Goal: Communication & Community: Answer question/provide support

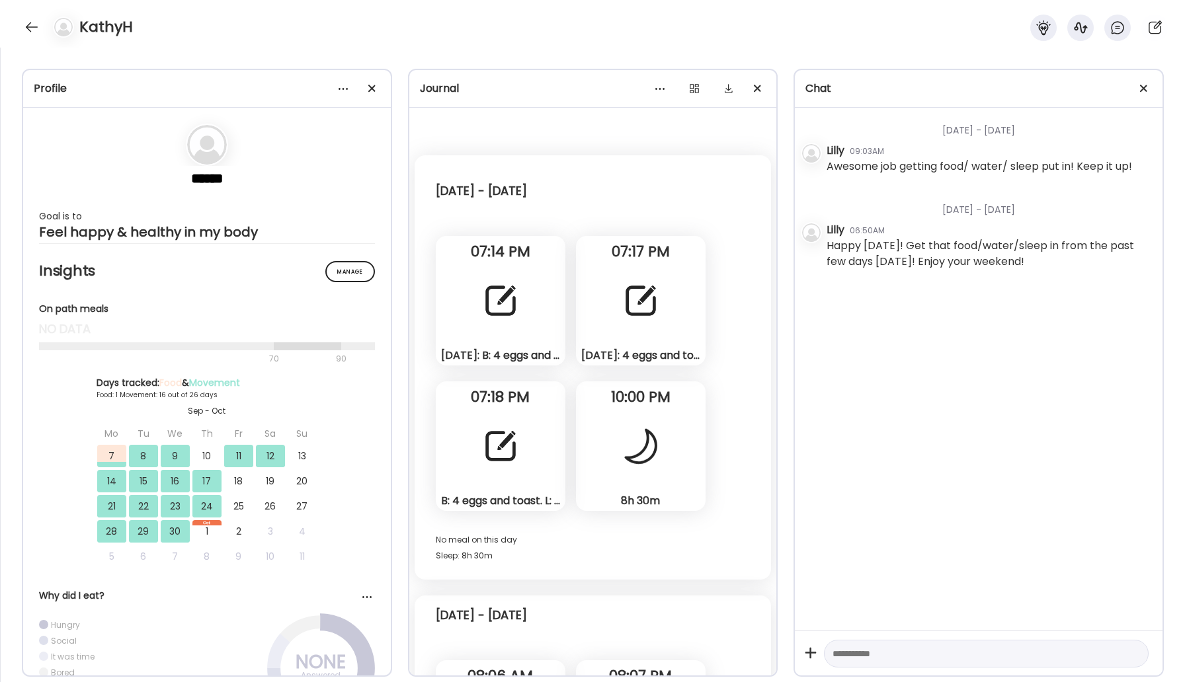
click at [25, 22] on div at bounding box center [31, 27] width 21 height 21
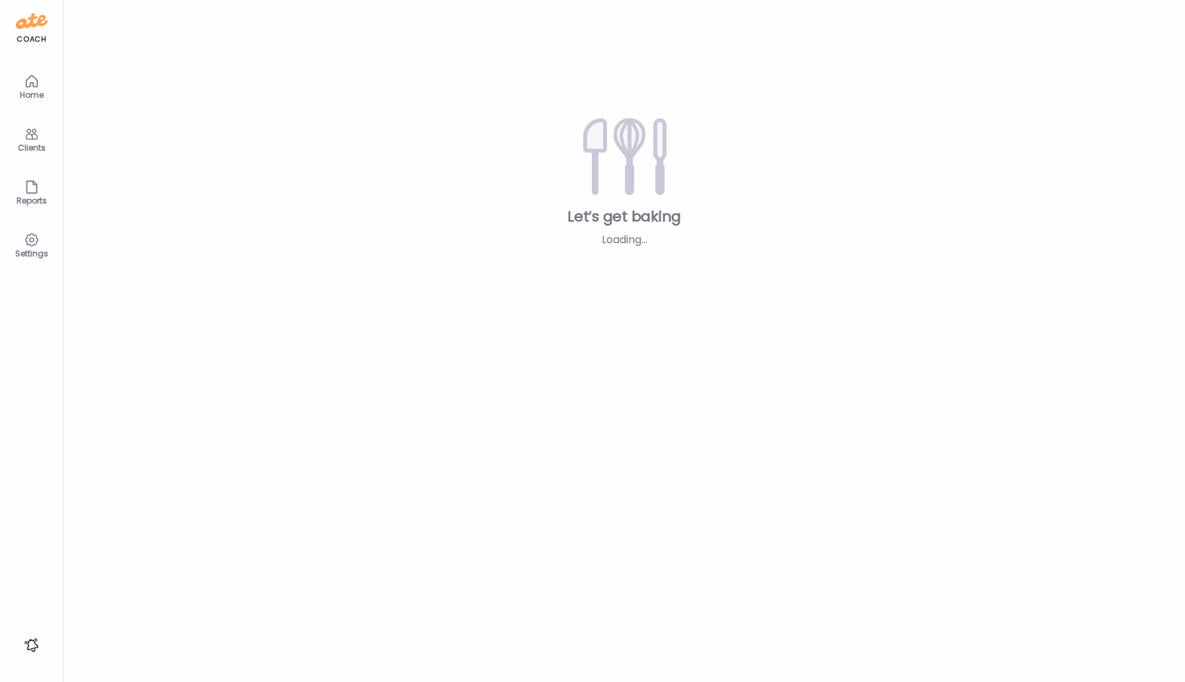
type input "*****"
type input "**********"
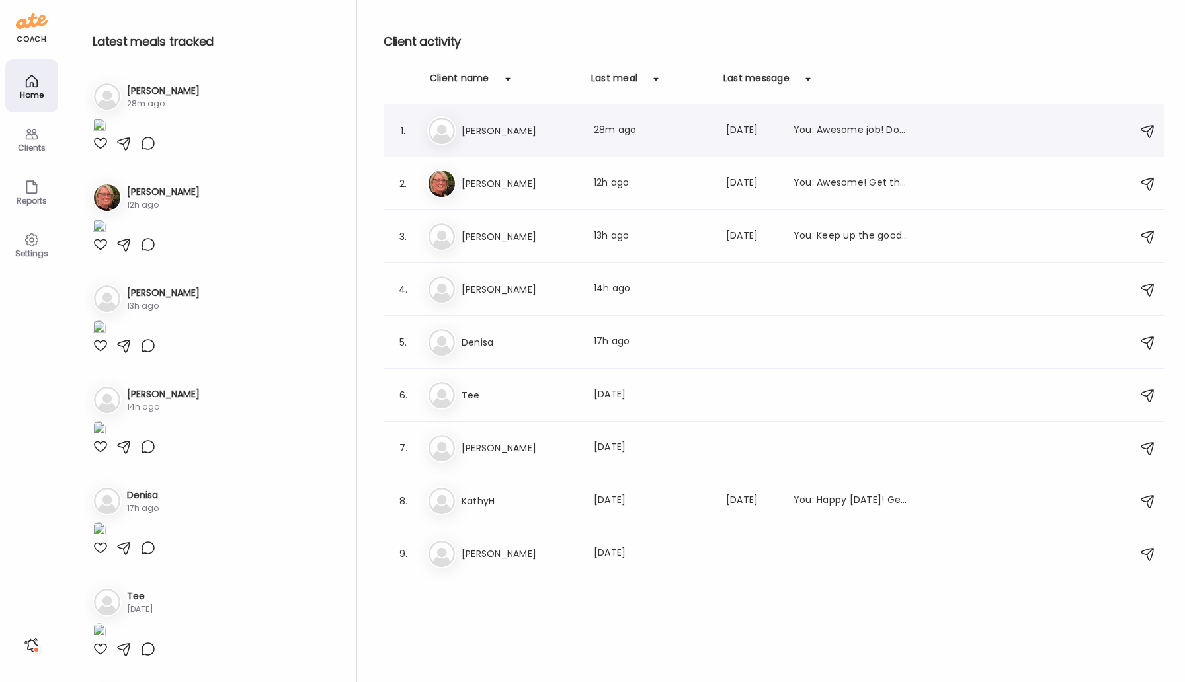
type input "**********"
click at [528, 130] on h3 "[PERSON_NAME]" at bounding box center [519, 131] width 116 height 16
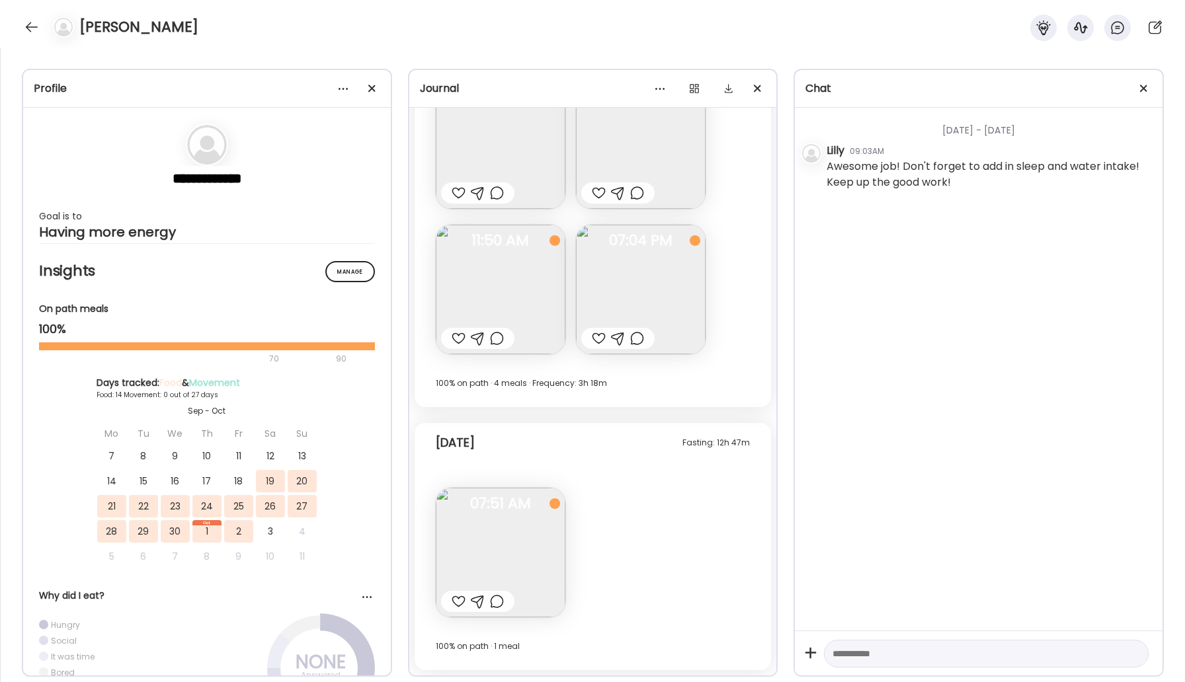
scroll to position [9063, 0]
click at [490, 580] on img at bounding box center [501, 553] width 130 height 130
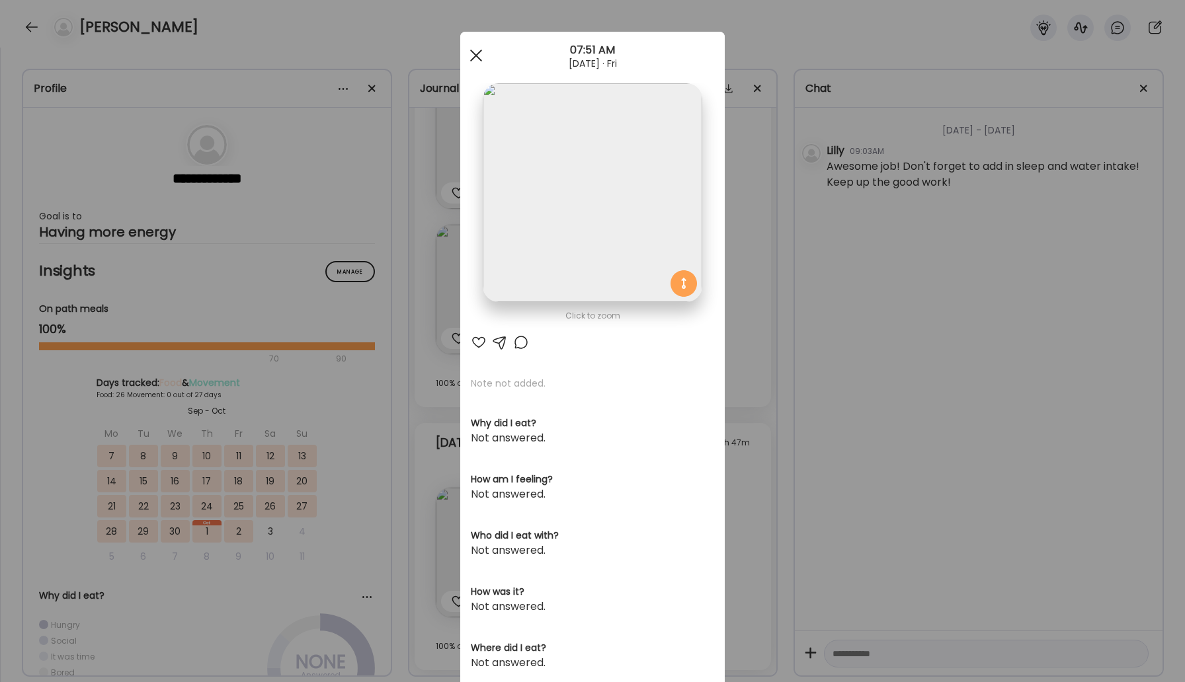
click at [476, 53] on div at bounding box center [476, 55] width 26 height 26
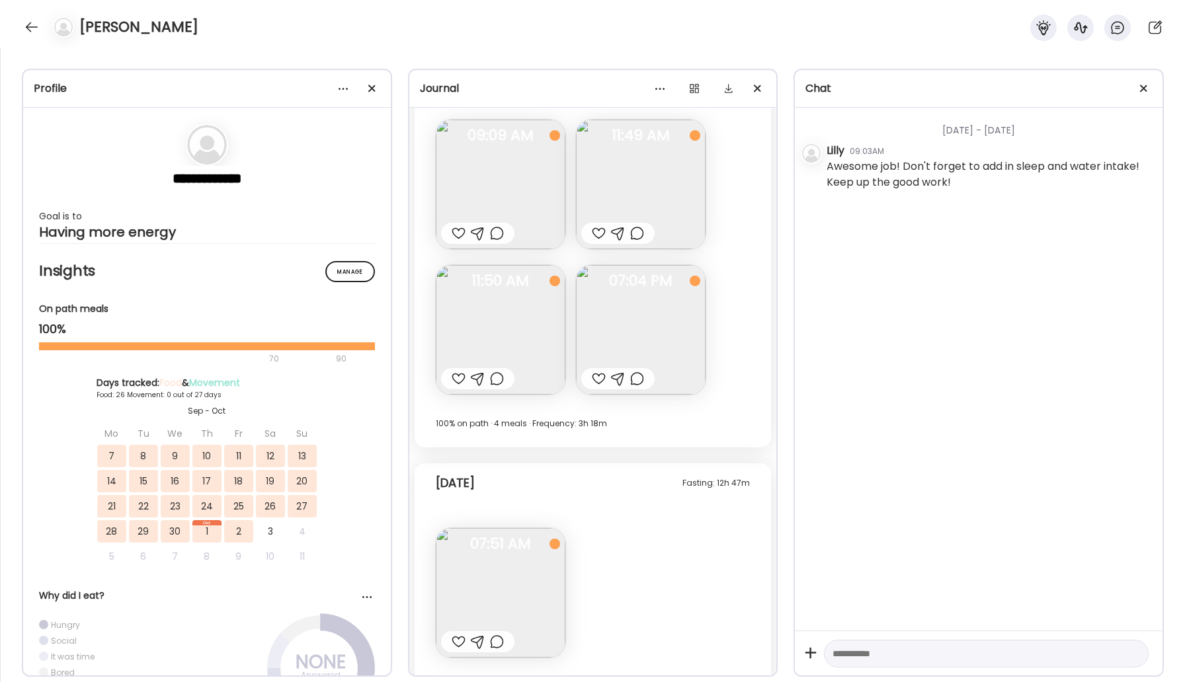
scroll to position [9019, 0]
click at [510, 332] on img at bounding box center [501, 333] width 130 height 130
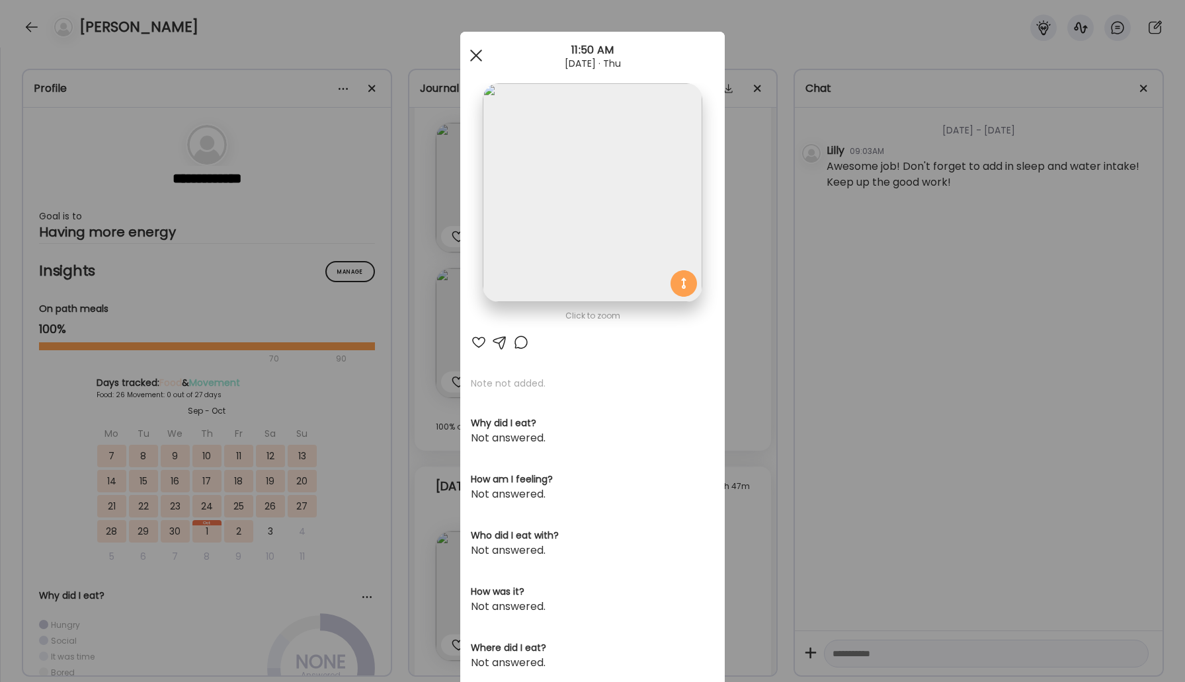
click at [475, 42] on div at bounding box center [476, 55] width 26 height 26
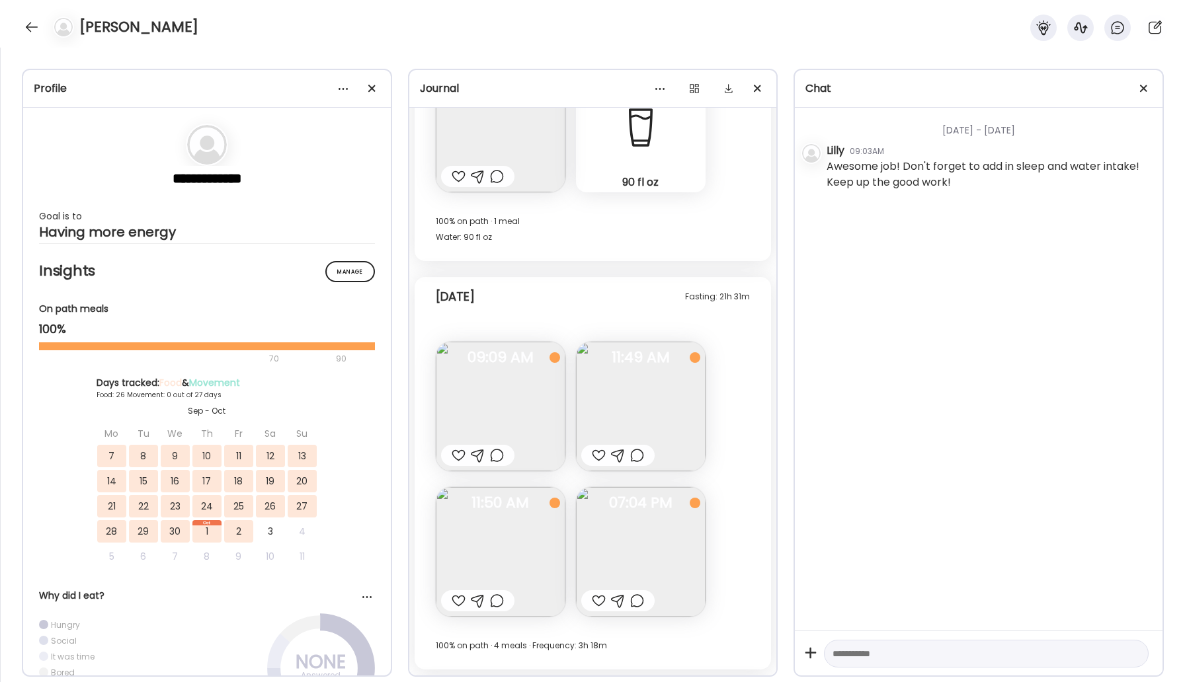
scroll to position [8852, 0]
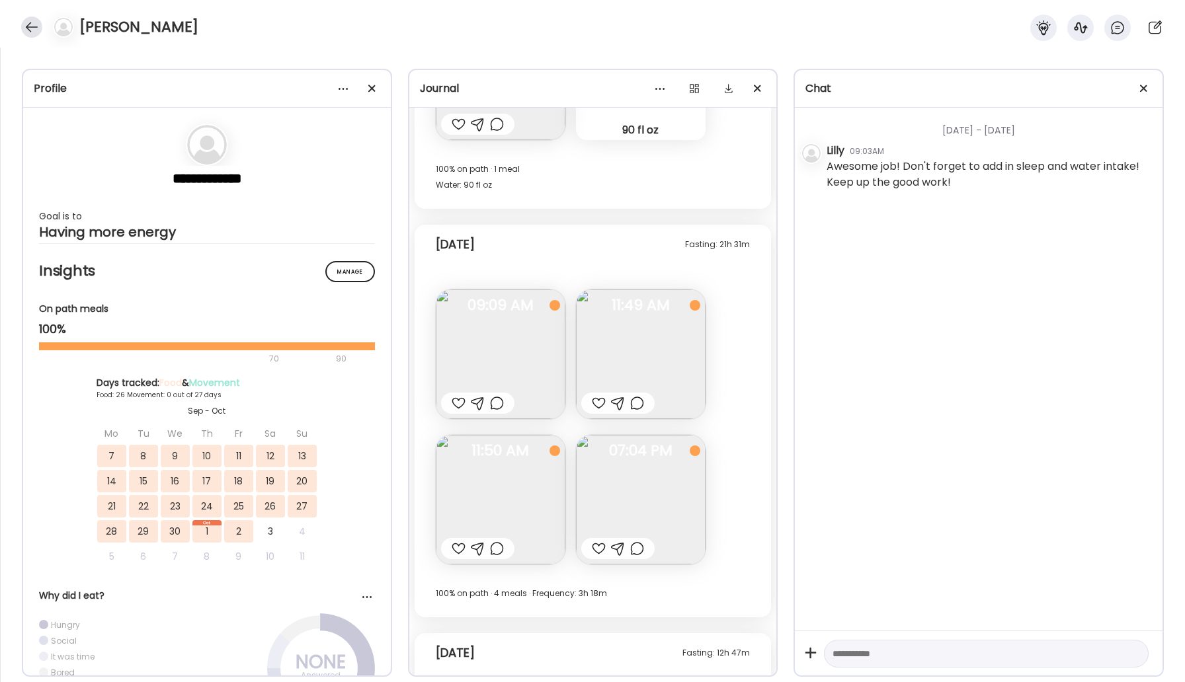
click at [26, 17] on div "[PERSON_NAME]" at bounding box center [592, 24] width 1185 height 48
click at [39, 27] on div at bounding box center [31, 27] width 21 height 21
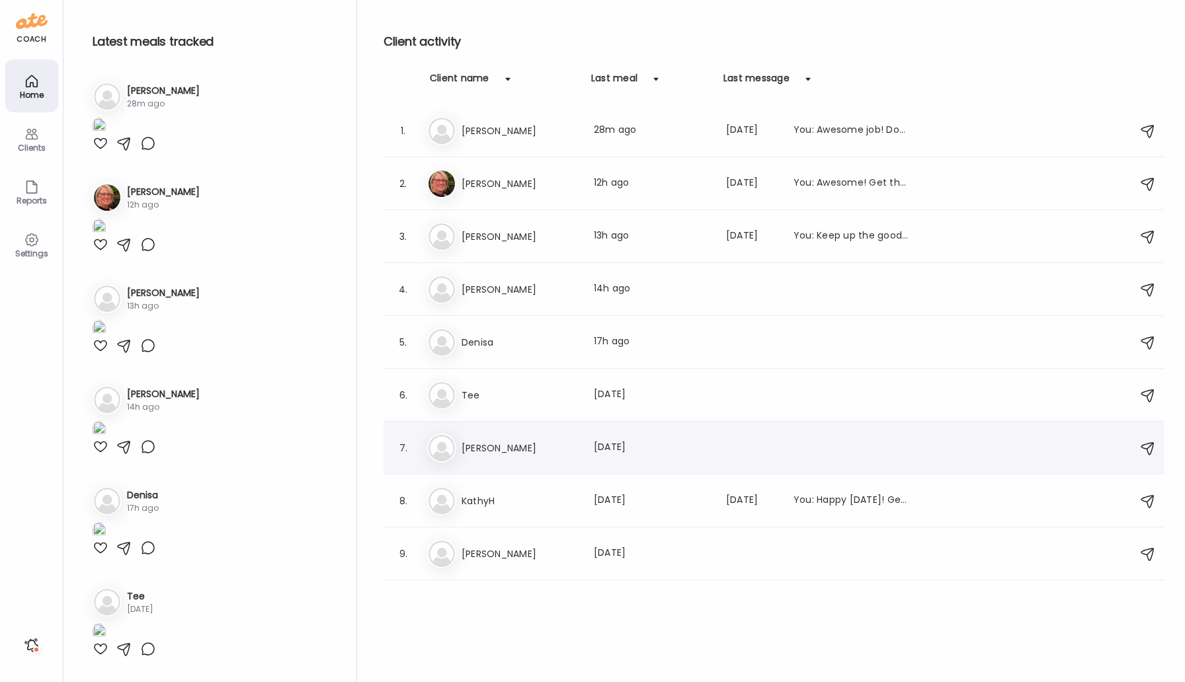
click at [473, 446] on h3 "[PERSON_NAME]" at bounding box center [519, 448] width 116 height 16
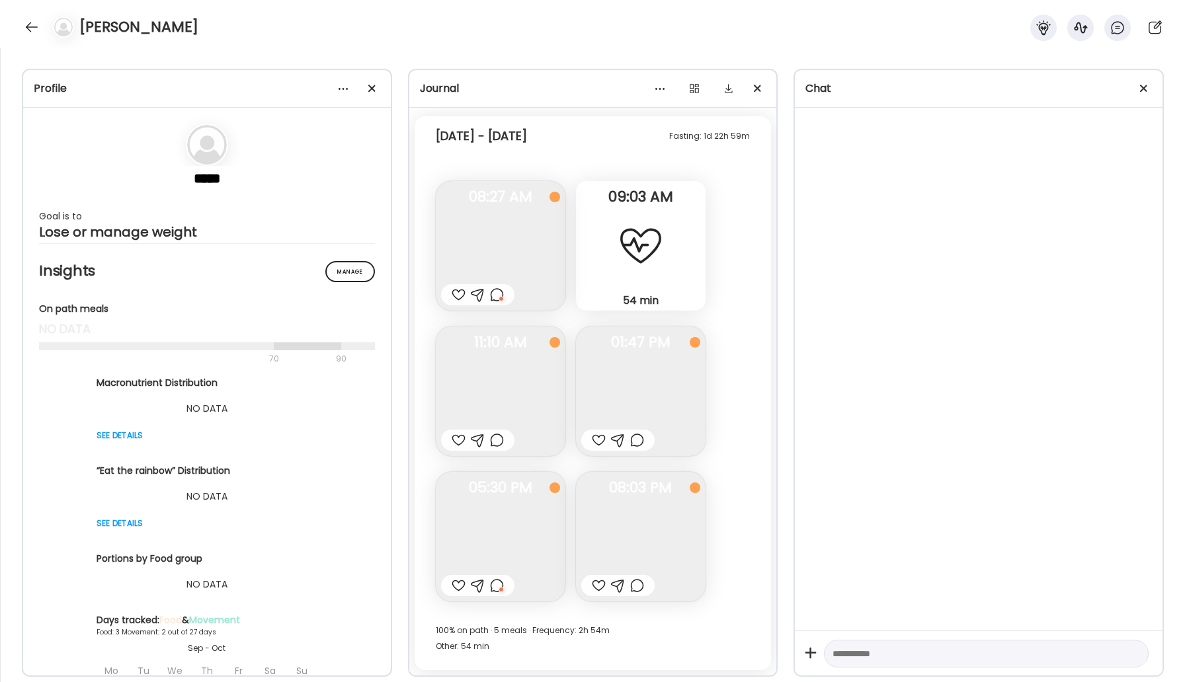
scroll to position [695, 0]
click at [26, 32] on div at bounding box center [31, 27] width 21 height 21
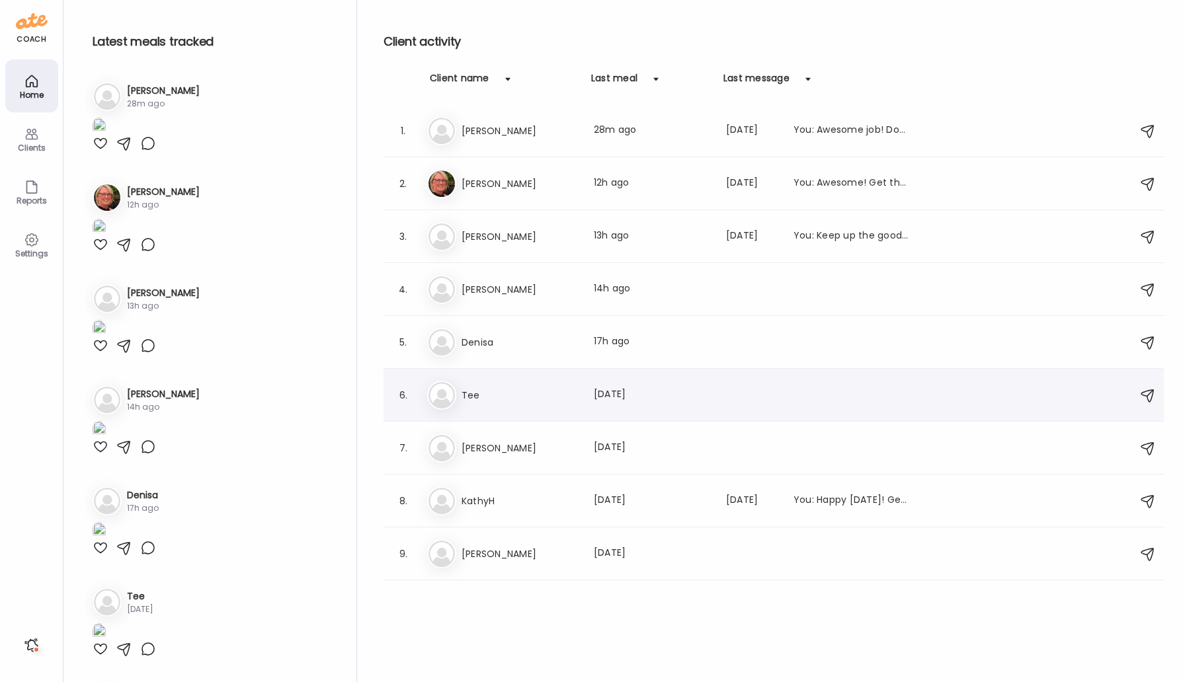
click at [504, 397] on h3 "Tee" at bounding box center [519, 395] width 116 height 16
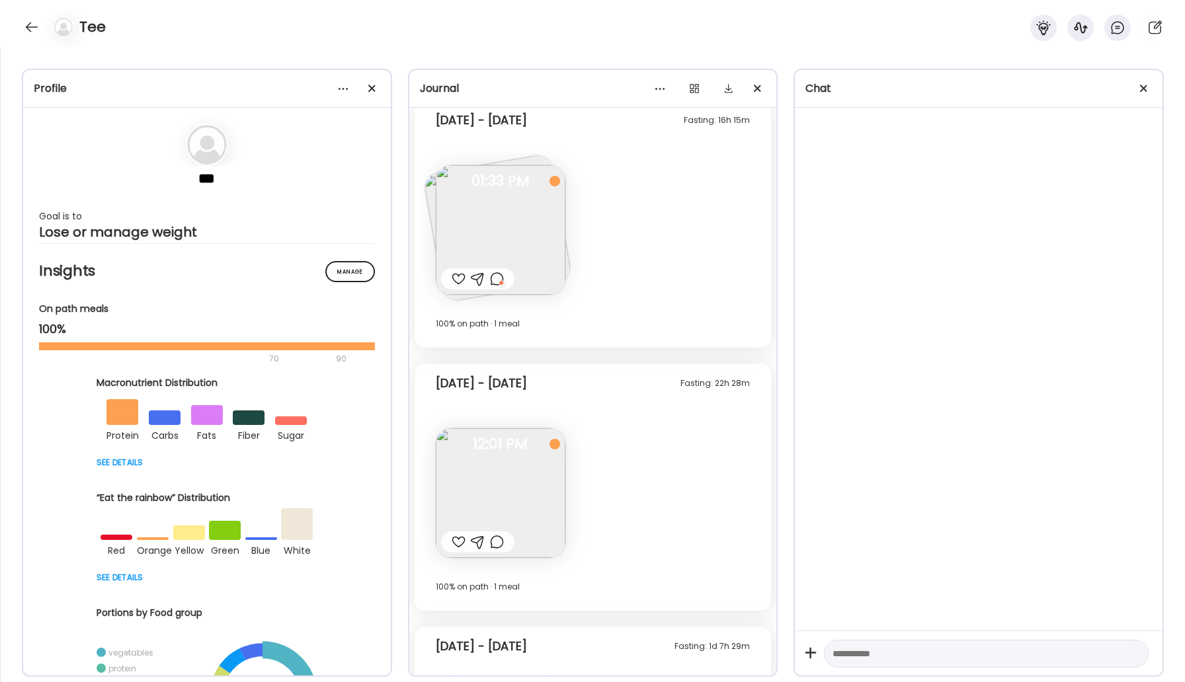
scroll to position [1161, 0]
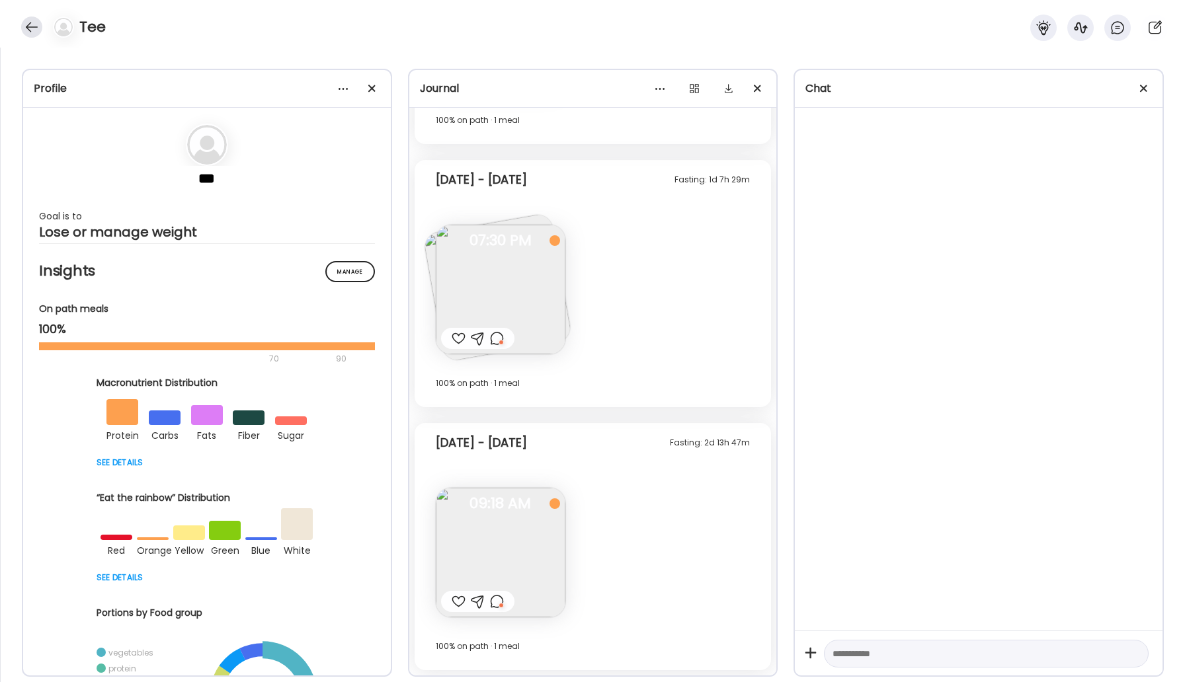
click at [30, 30] on div at bounding box center [31, 27] width 21 height 21
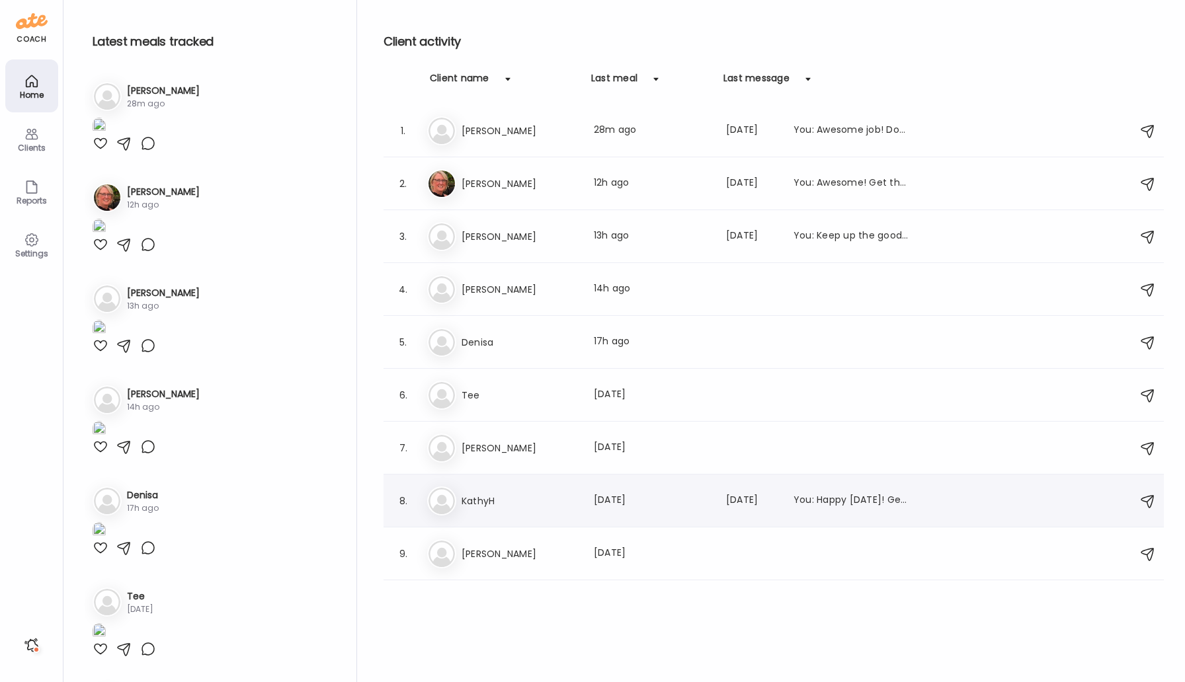
click at [494, 499] on h3 "KathyH" at bounding box center [519, 501] width 116 height 16
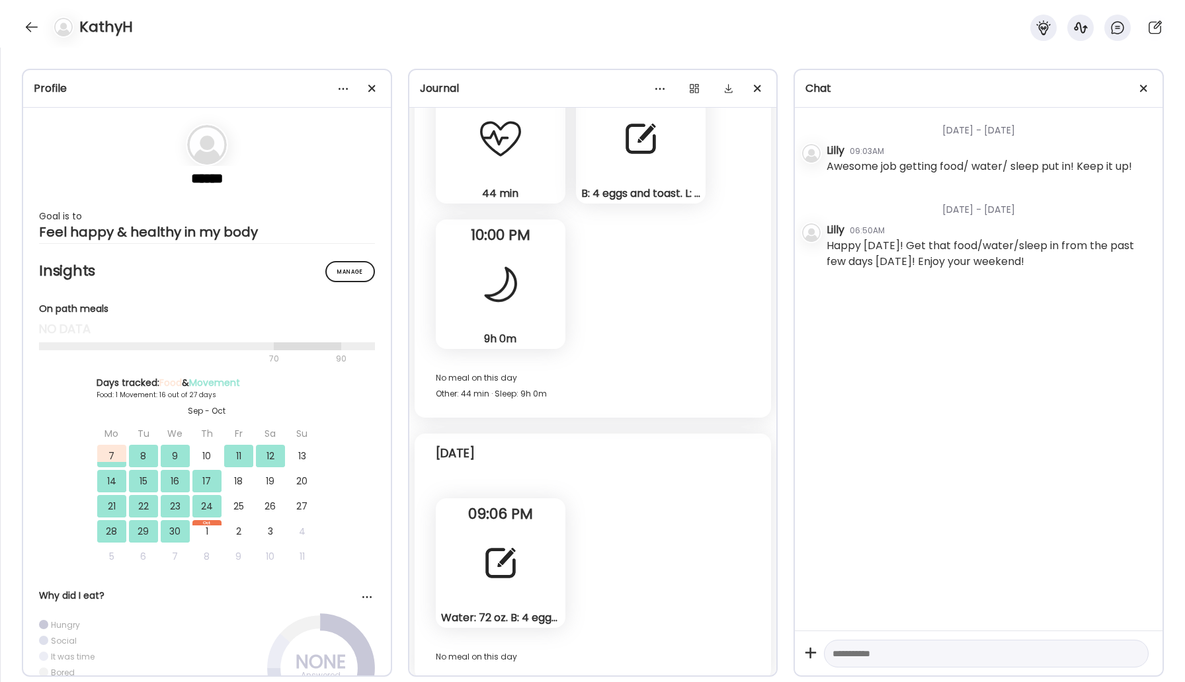
scroll to position [7894, 0]
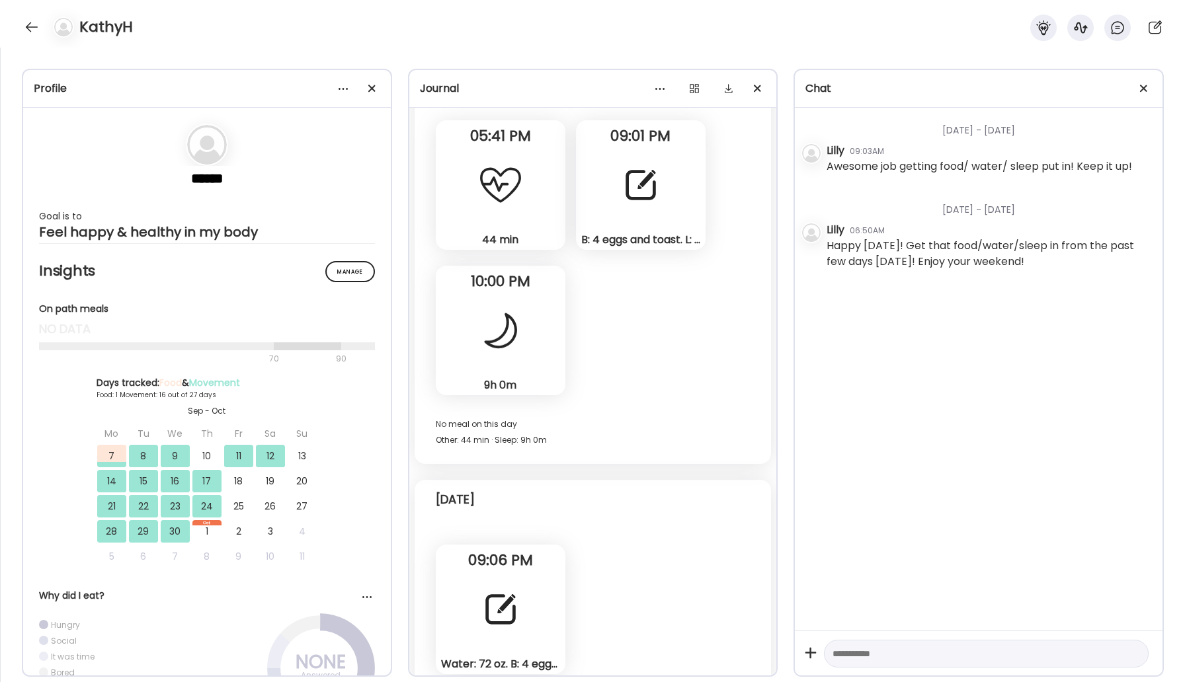
click at [527, 584] on div "Water: 72 oz. B: 4 eggs and toast. Snack: peanut butter cookies. L: chicken lun…" at bounding box center [501, 610] width 130 height 130
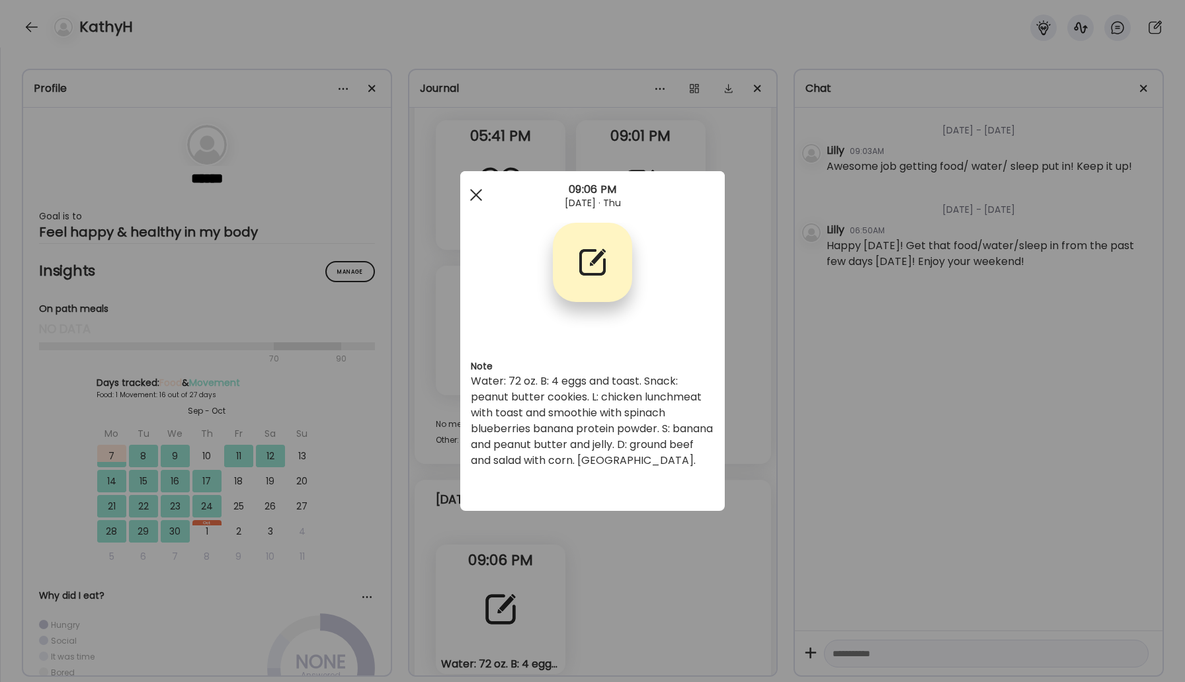
click at [482, 198] on div at bounding box center [476, 195] width 26 height 26
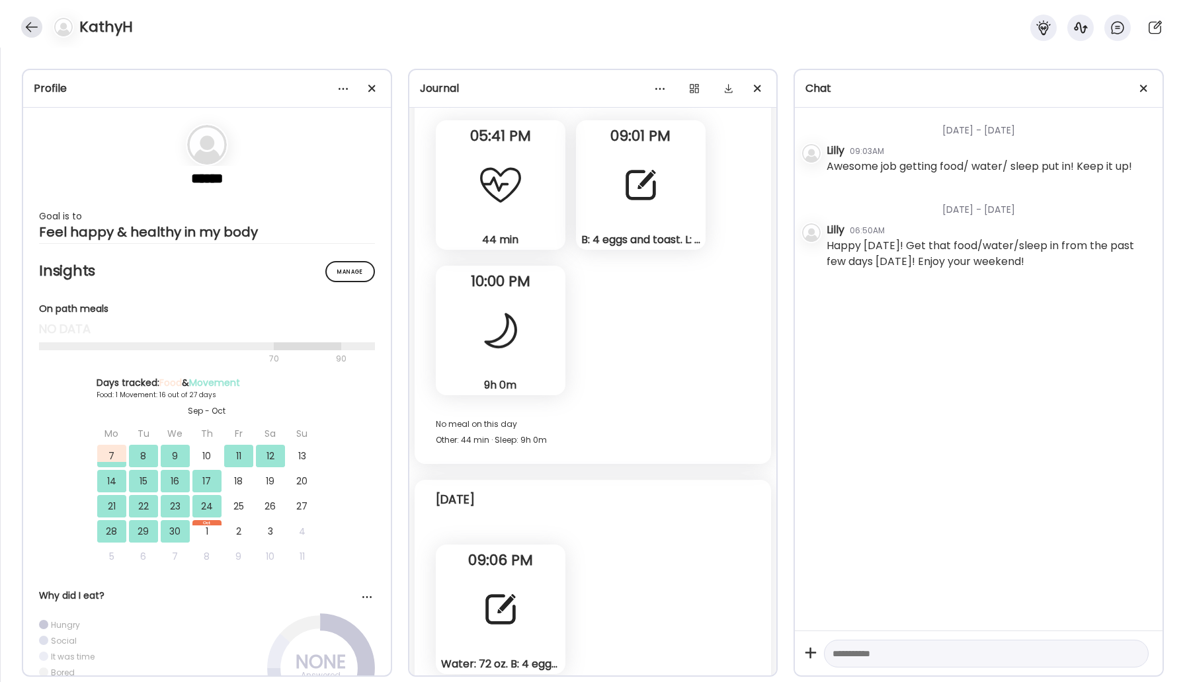
click at [28, 22] on div at bounding box center [31, 27] width 21 height 21
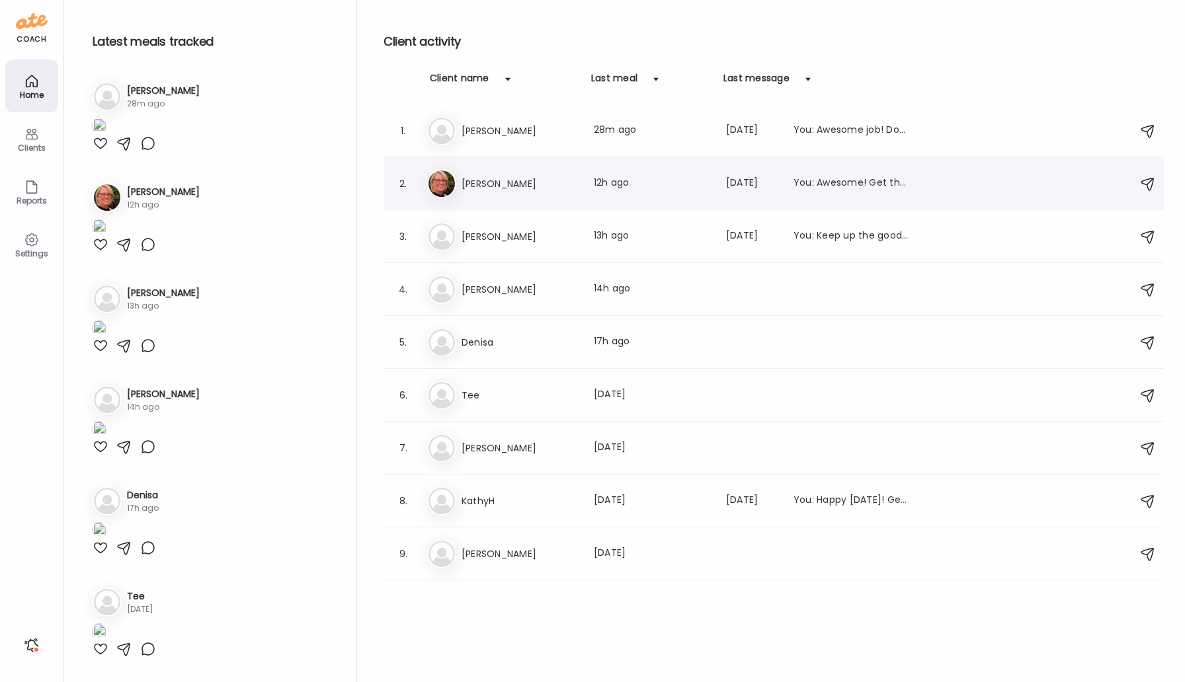
click at [510, 180] on h3 "[PERSON_NAME]" at bounding box center [519, 184] width 116 height 16
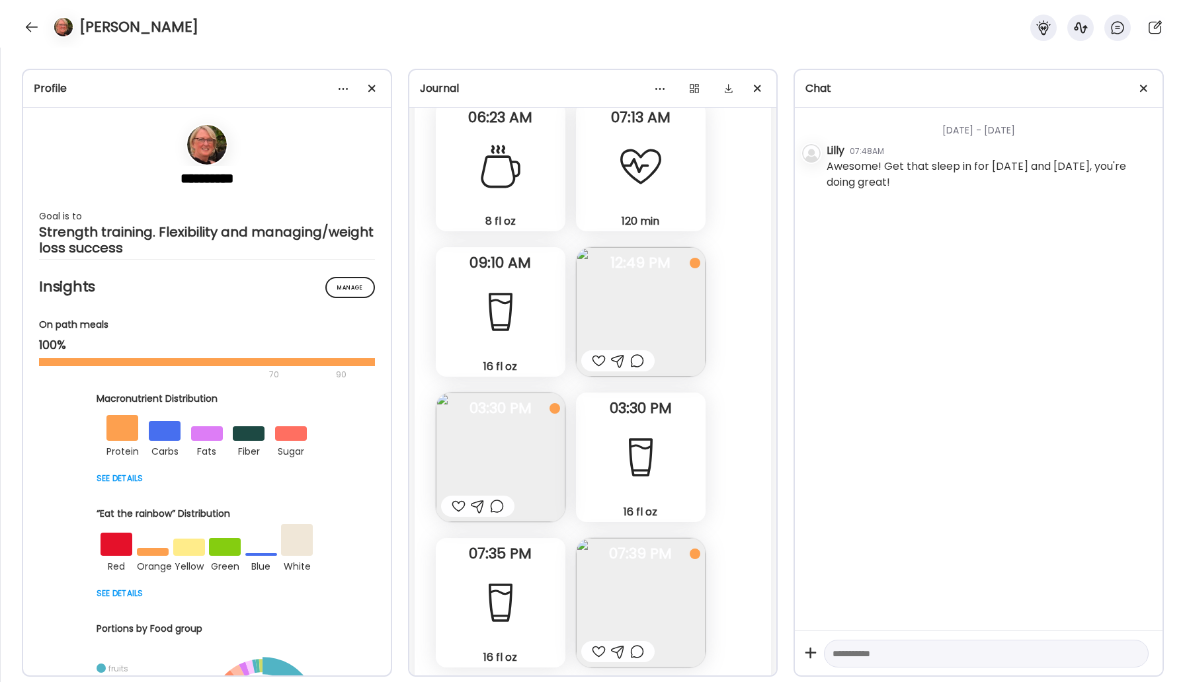
scroll to position [21382, 0]
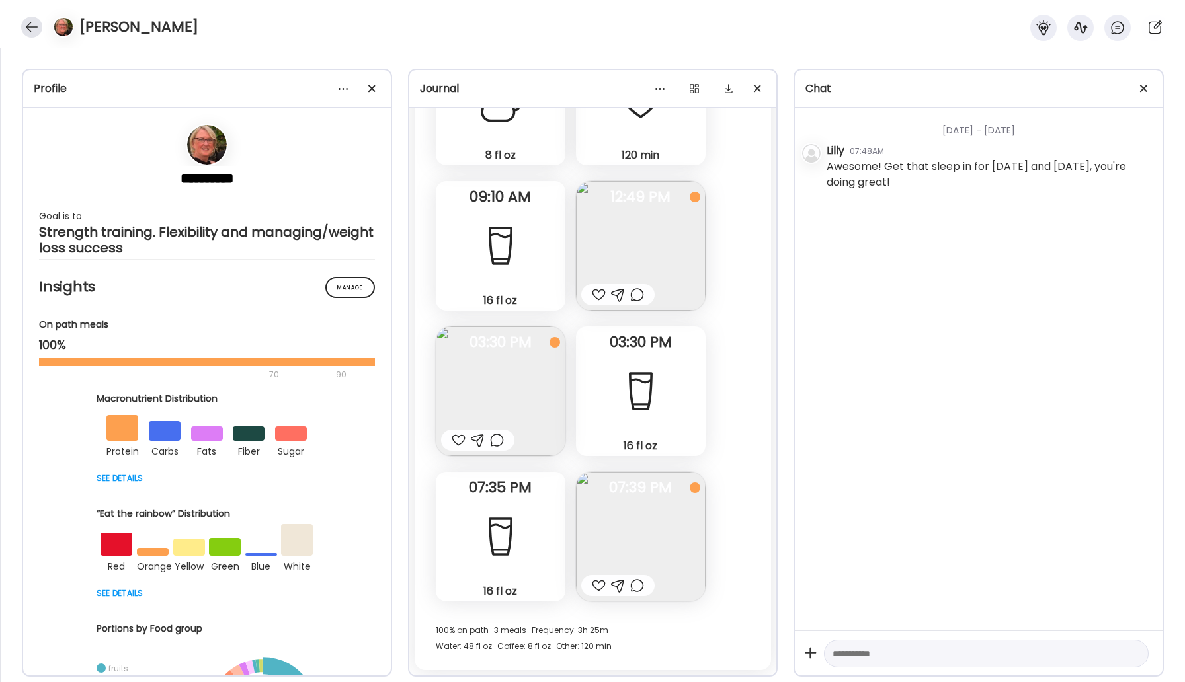
click at [33, 27] on div at bounding box center [31, 27] width 21 height 21
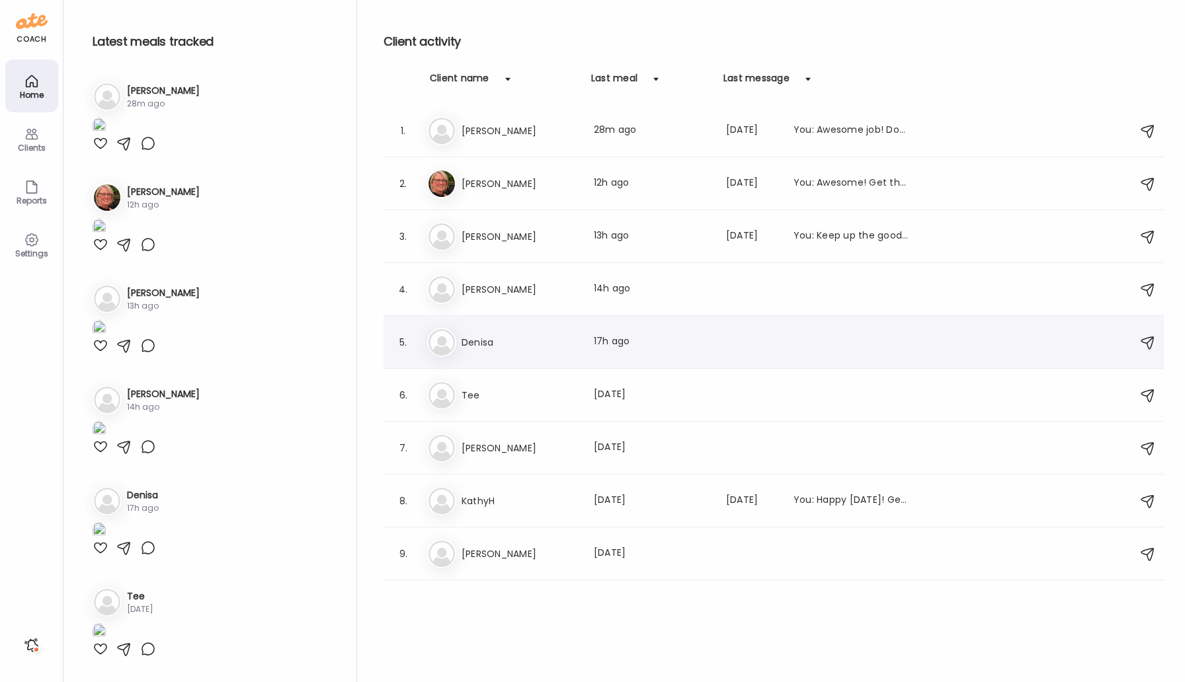
click at [499, 329] on div "De Denisa Last meal: 17h ago" at bounding box center [775, 342] width 697 height 29
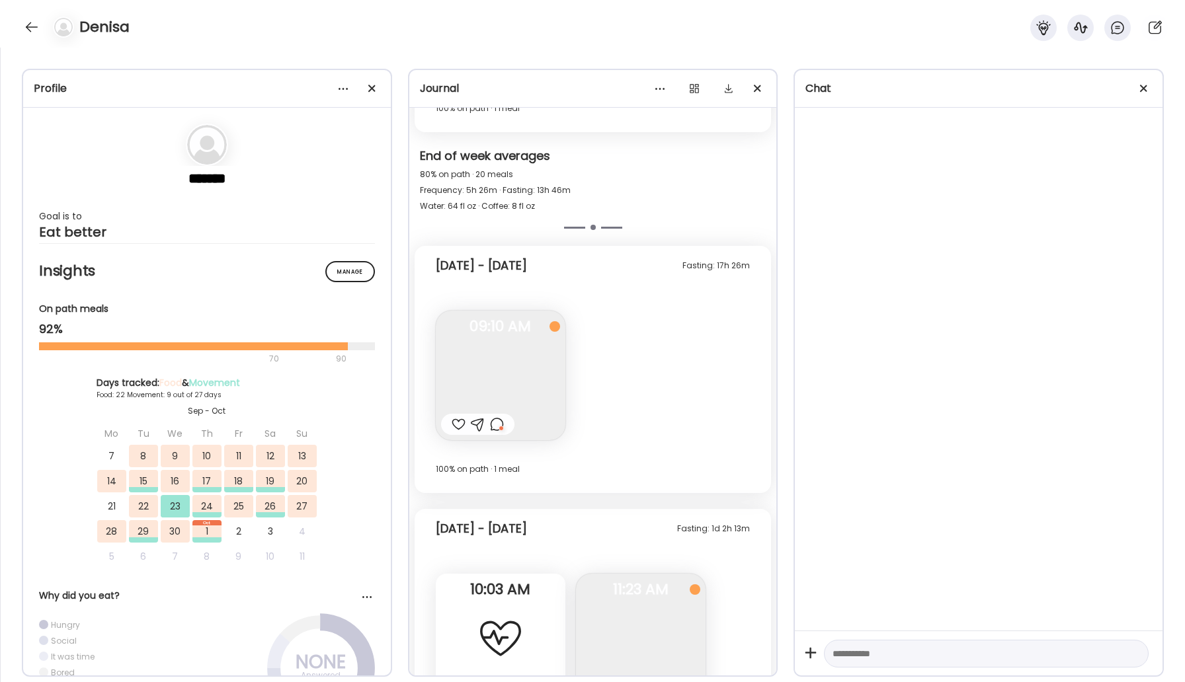
scroll to position [8929, 0]
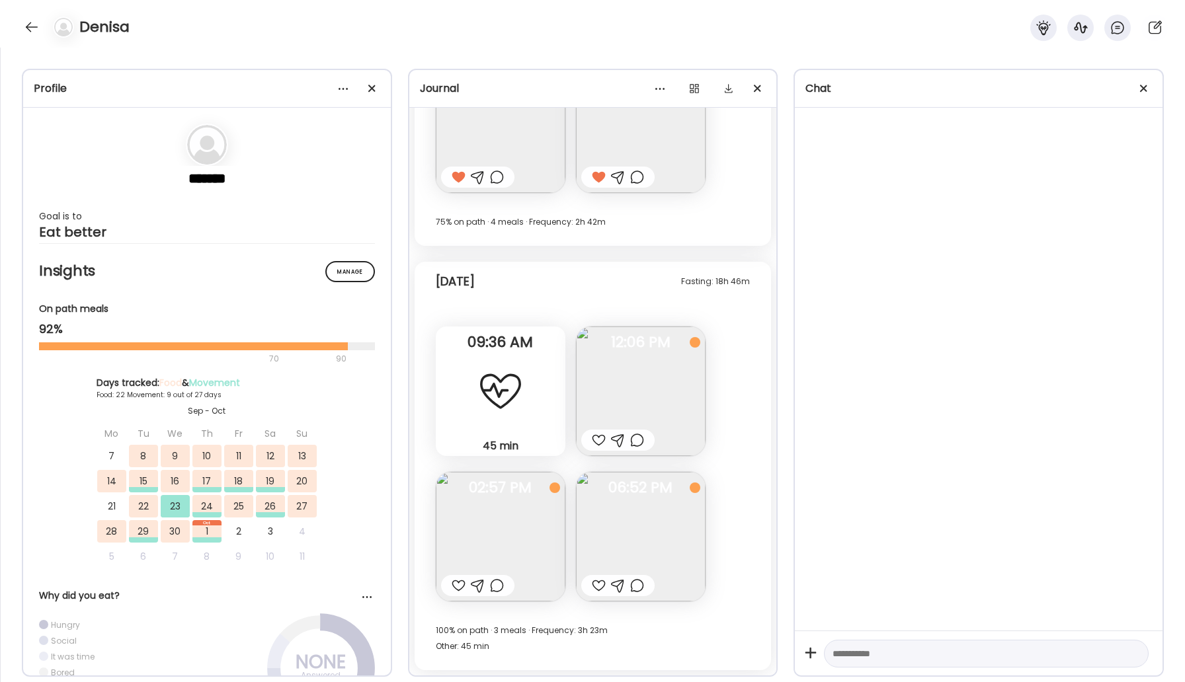
click at [639, 540] on img at bounding box center [641, 537] width 130 height 130
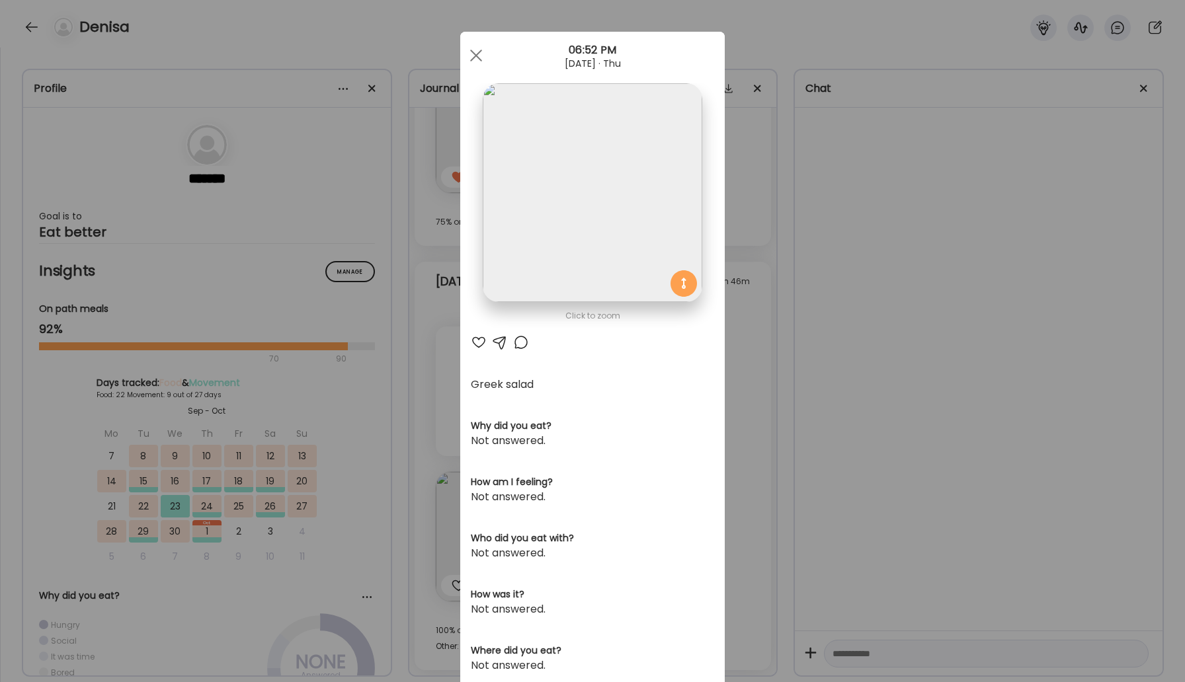
click at [522, 344] on div at bounding box center [521, 342] width 16 height 16
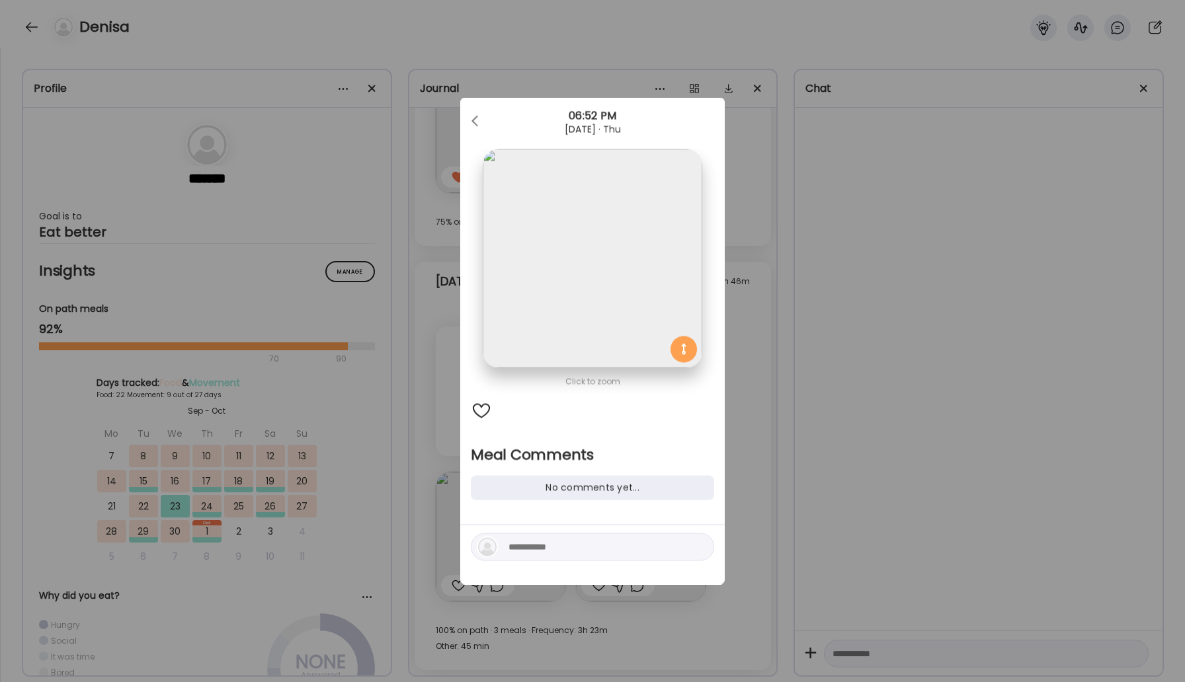
click at [539, 552] on textarea at bounding box center [597, 547] width 178 height 16
type textarea "**********"
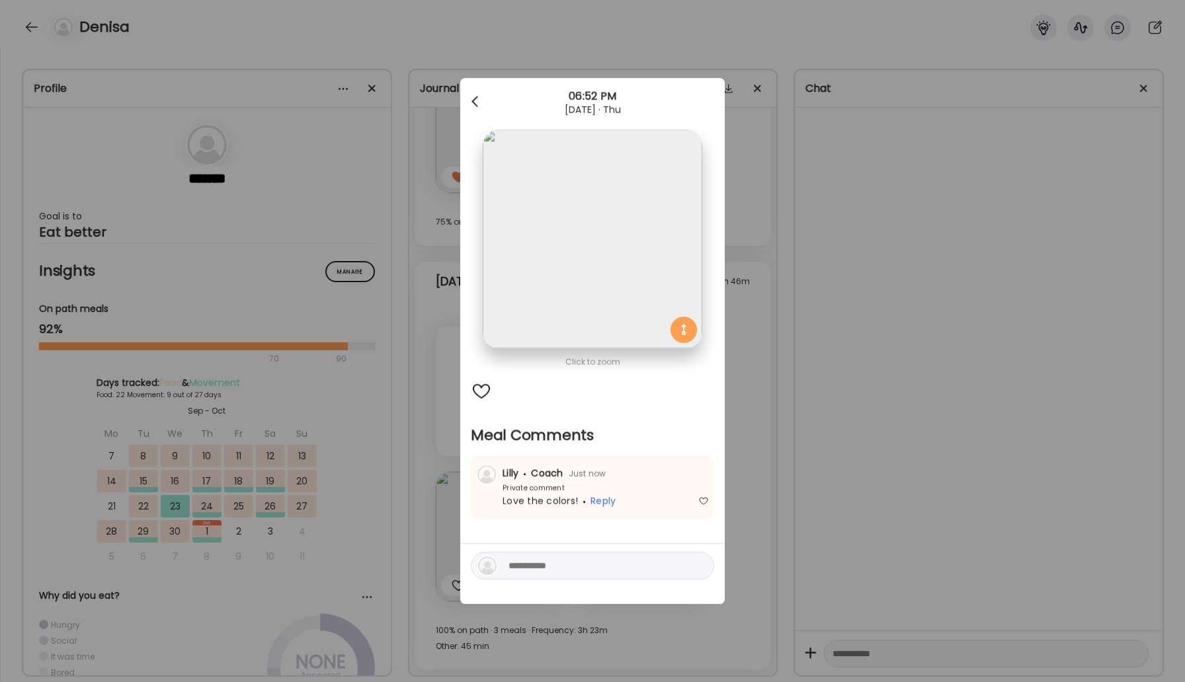
click at [470, 100] on div at bounding box center [476, 102] width 26 height 26
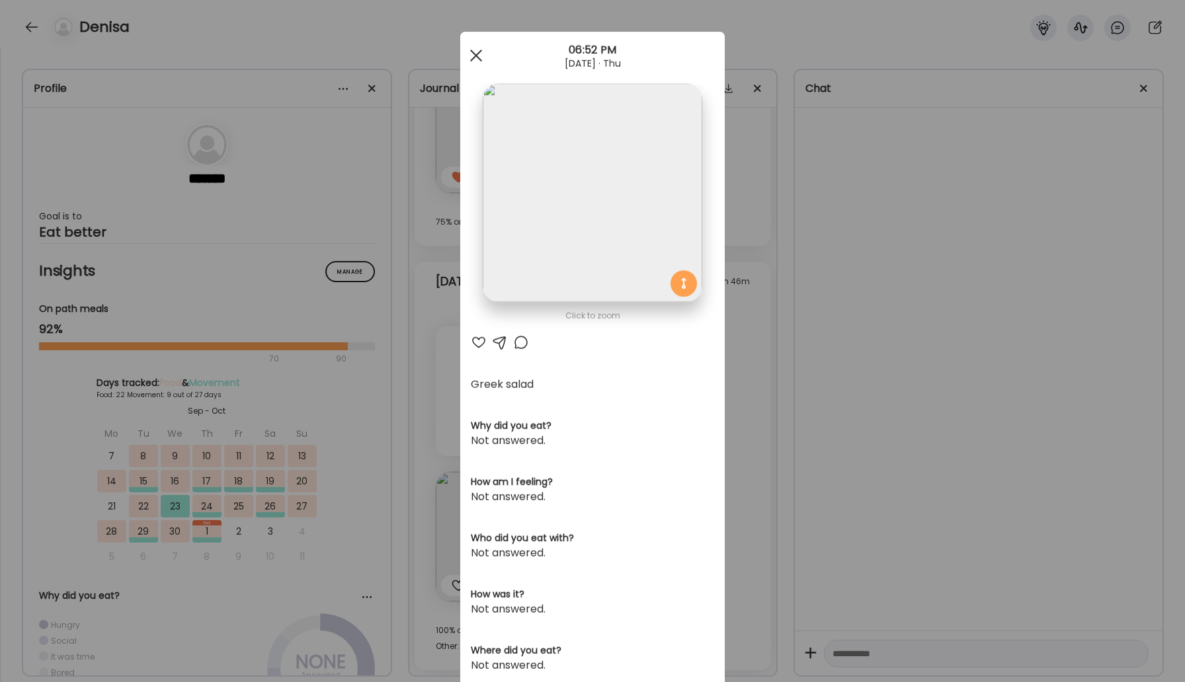
click at [477, 56] on div at bounding box center [476, 55] width 26 height 26
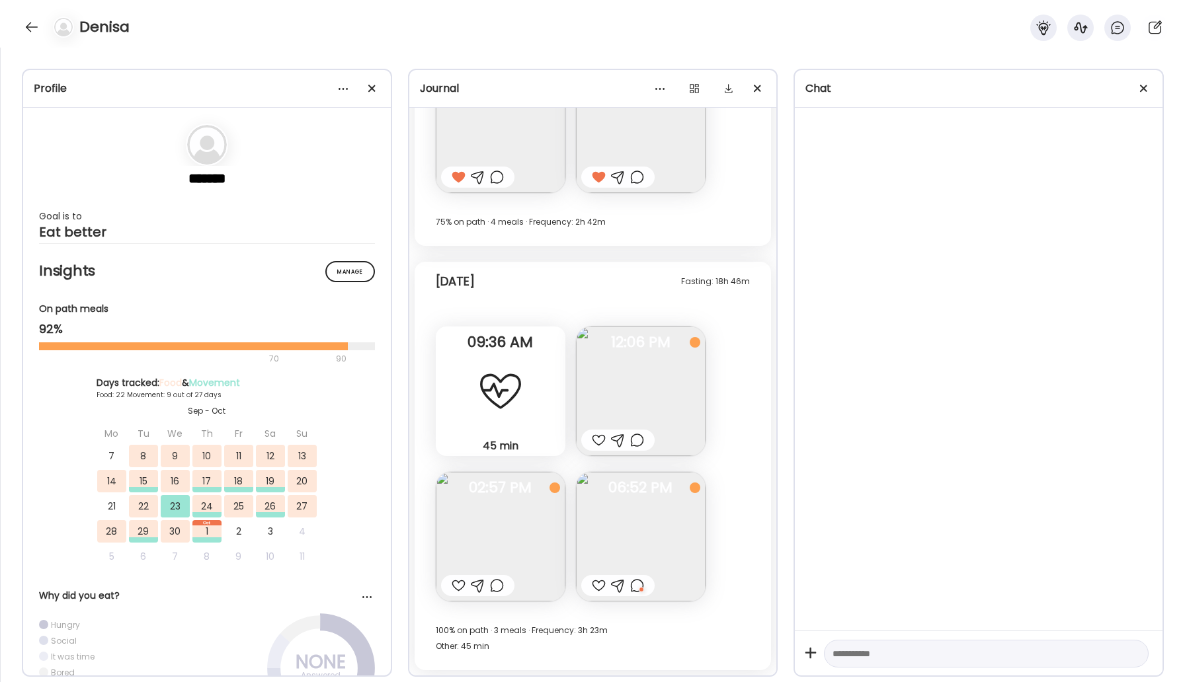
click at [595, 439] on div at bounding box center [599, 440] width 14 height 16
click at [453, 584] on div at bounding box center [459, 586] width 14 height 16
click at [36, 26] on div at bounding box center [31, 27] width 21 height 21
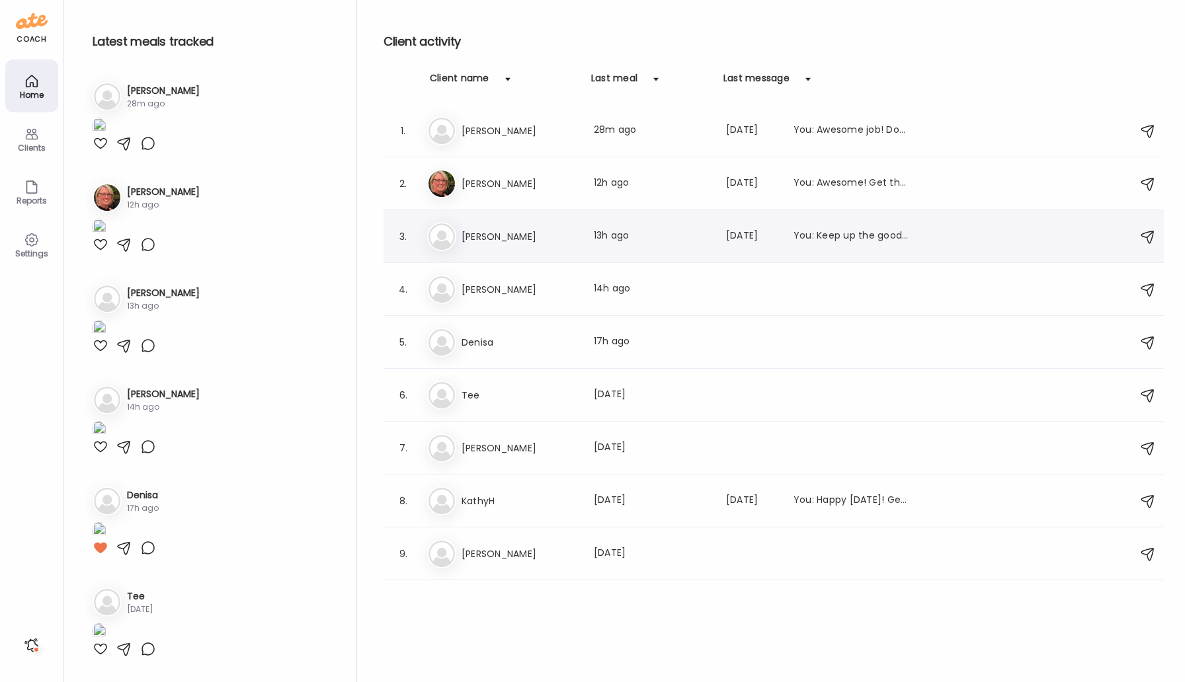
click at [513, 242] on h3 "[PERSON_NAME]" at bounding box center [519, 237] width 116 height 16
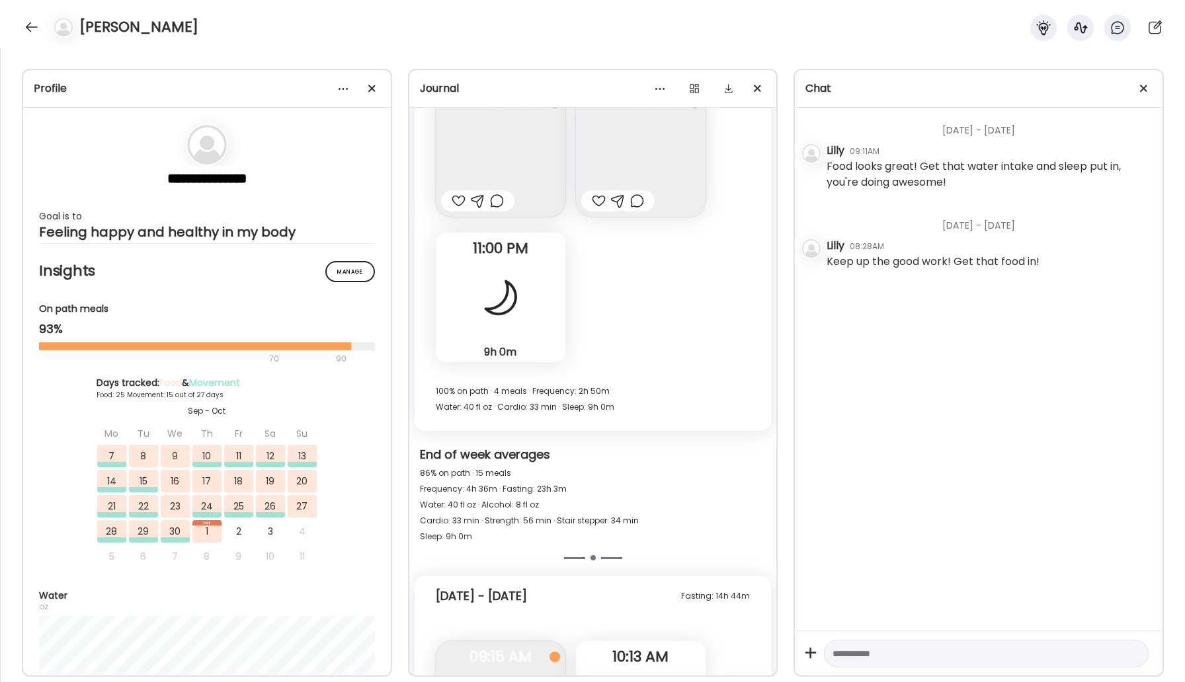
scroll to position [19107, 0]
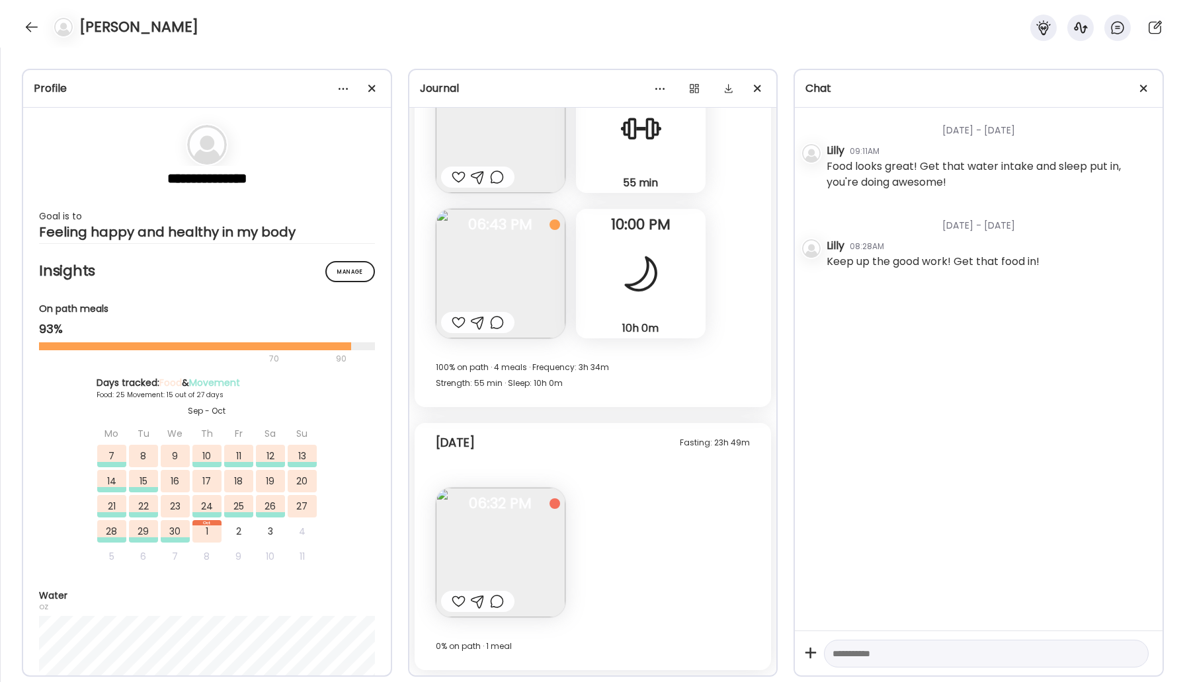
click at [533, 553] on img at bounding box center [501, 553] width 130 height 130
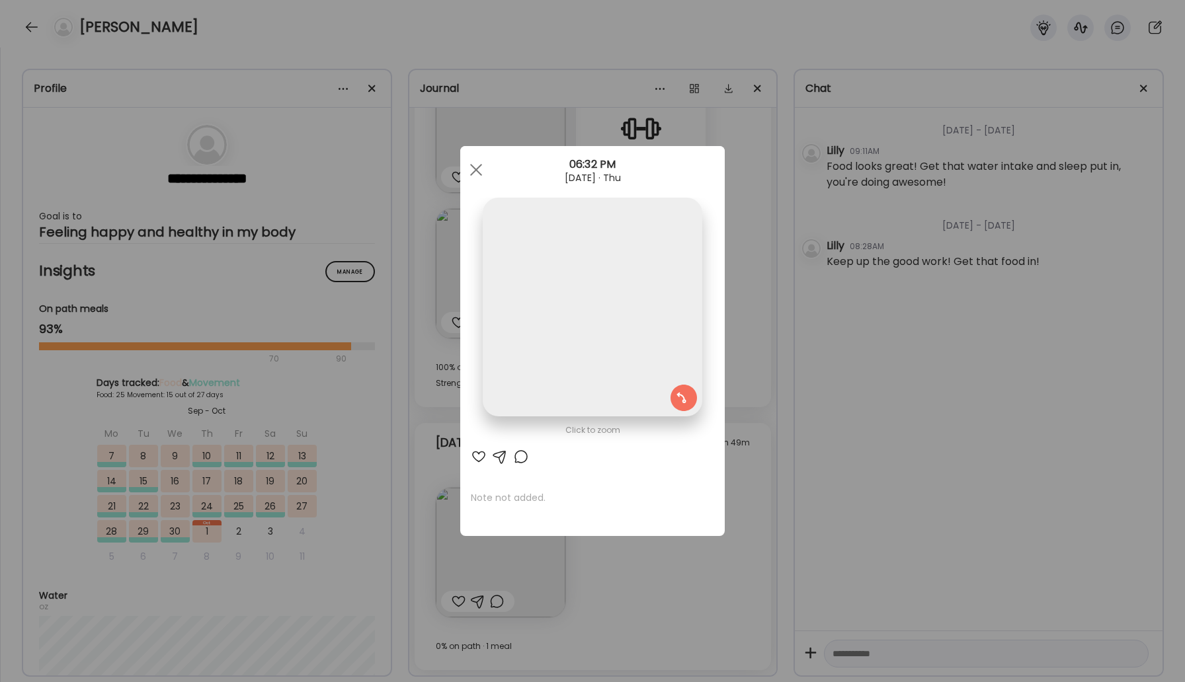
click at [516, 526] on div "Click to zoom AteMate AI Note not added." at bounding box center [592, 341] width 264 height 390
click at [481, 170] on div at bounding box center [476, 170] width 26 height 26
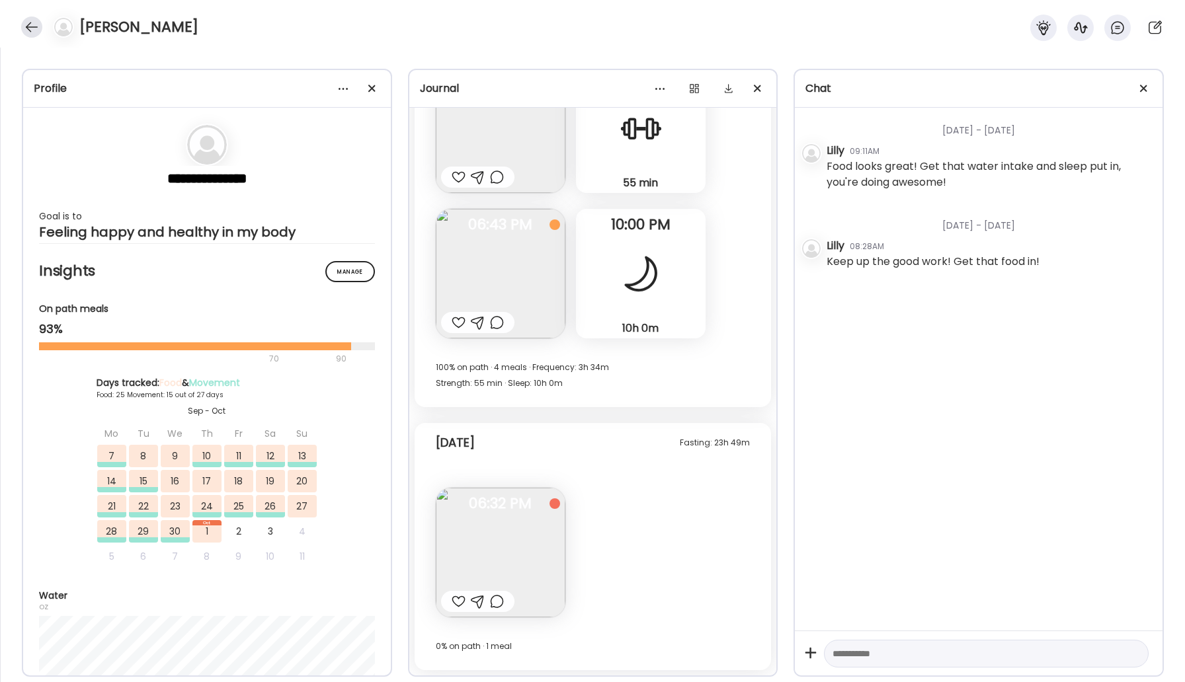
click at [34, 28] on div at bounding box center [31, 27] width 21 height 21
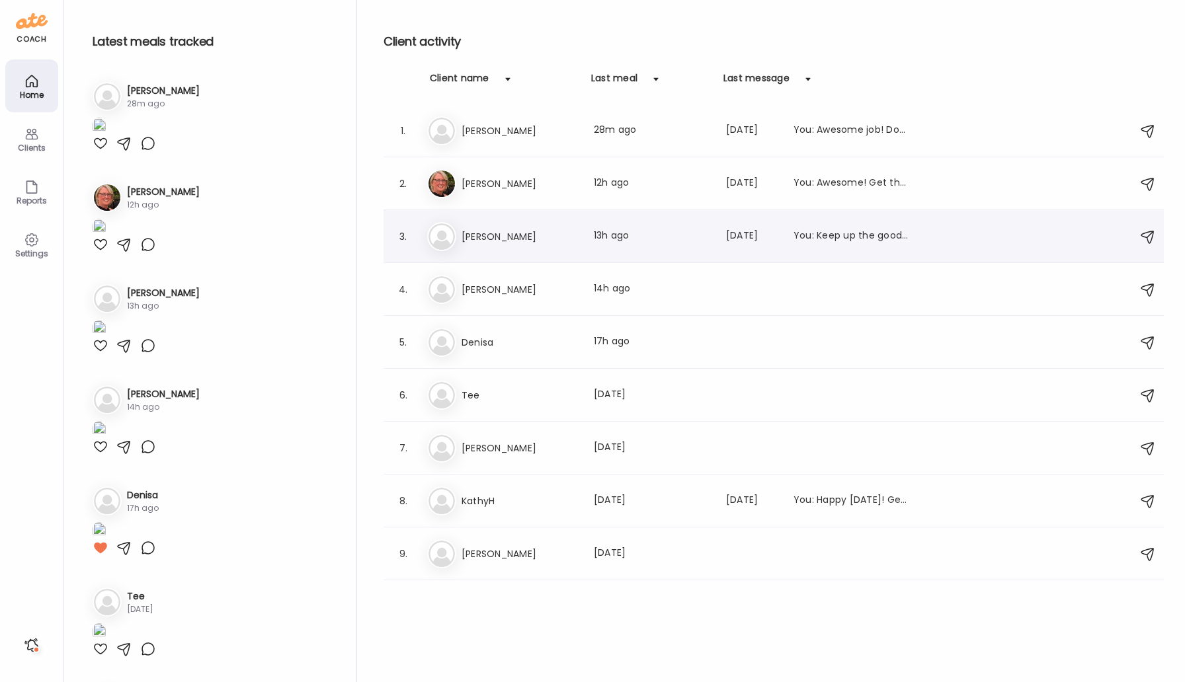
click at [512, 236] on h3 "[PERSON_NAME]" at bounding box center [519, 237] width 116 height 16
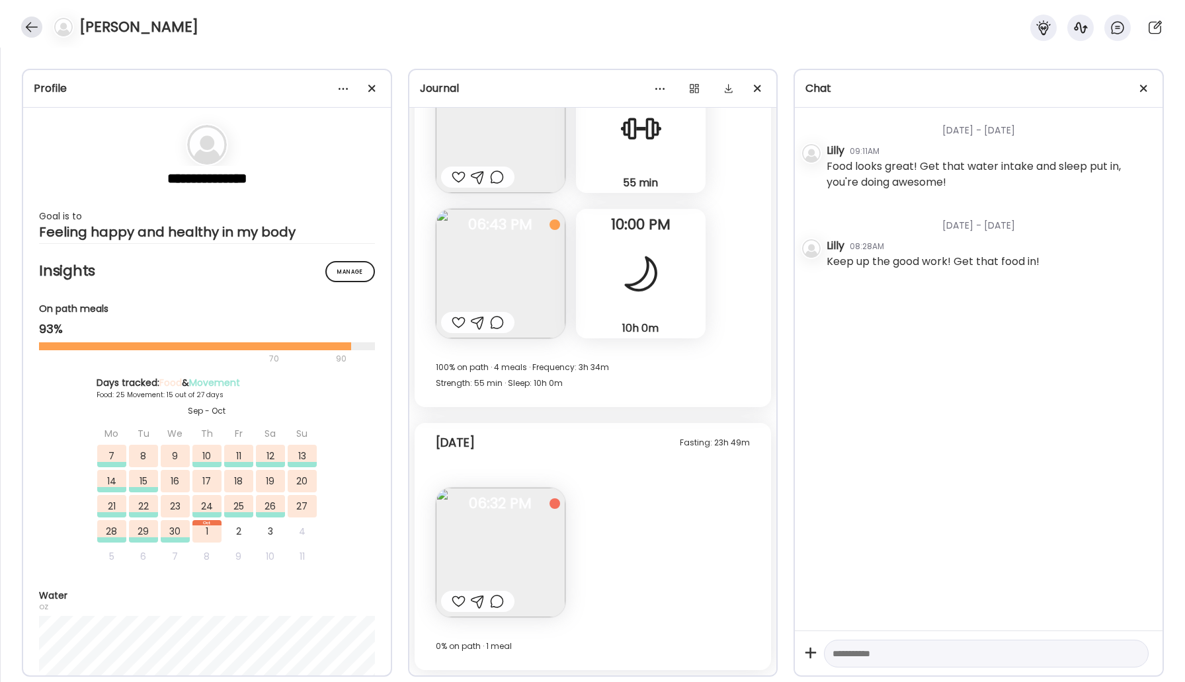
click at [27, 27] on div at bounding box center [31, 27] width 21 height 21
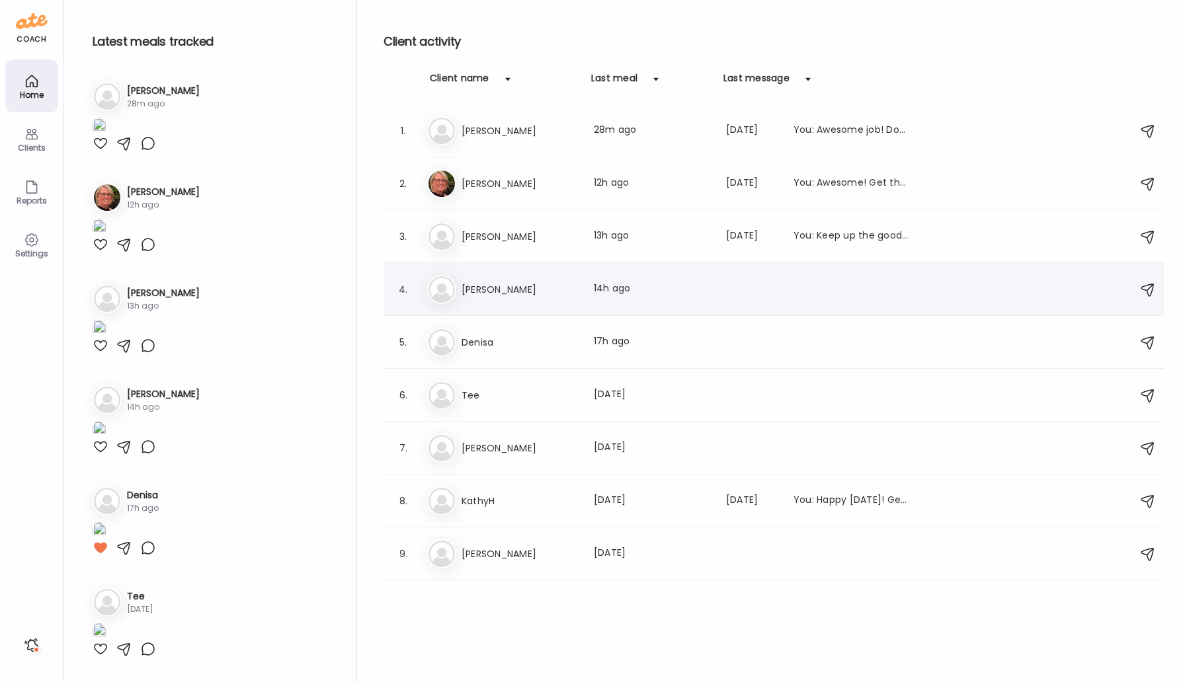
click at [475, 286] on h3 "[PERSON_NAME]" at bounding box center [519, 290] width 116 height 16
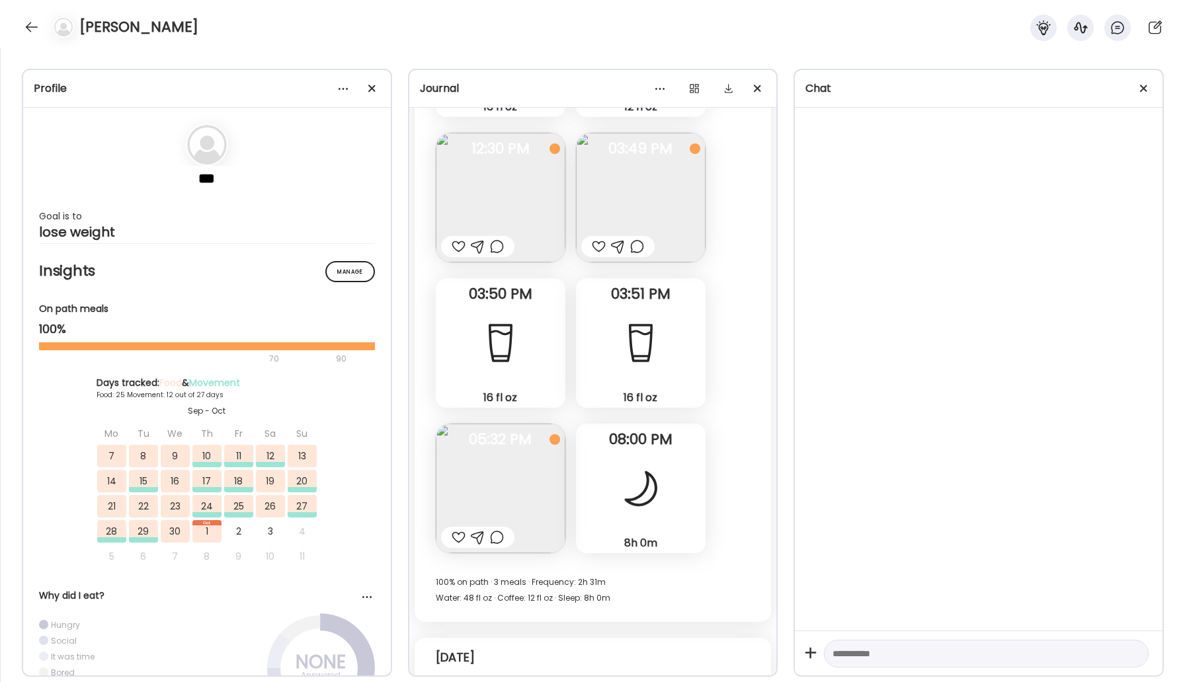
scroll to position [23523, 0]
